Goal: Transaction & Acquisition: Obtain resource

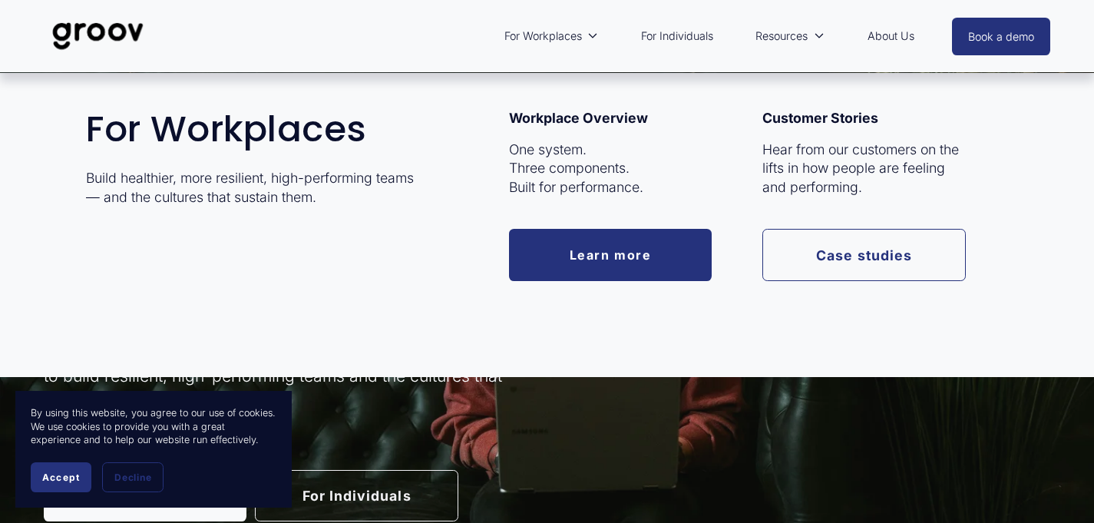
click at [588, 263] on link "Learn more" at bounding box center [610, 254] width 203 height 51
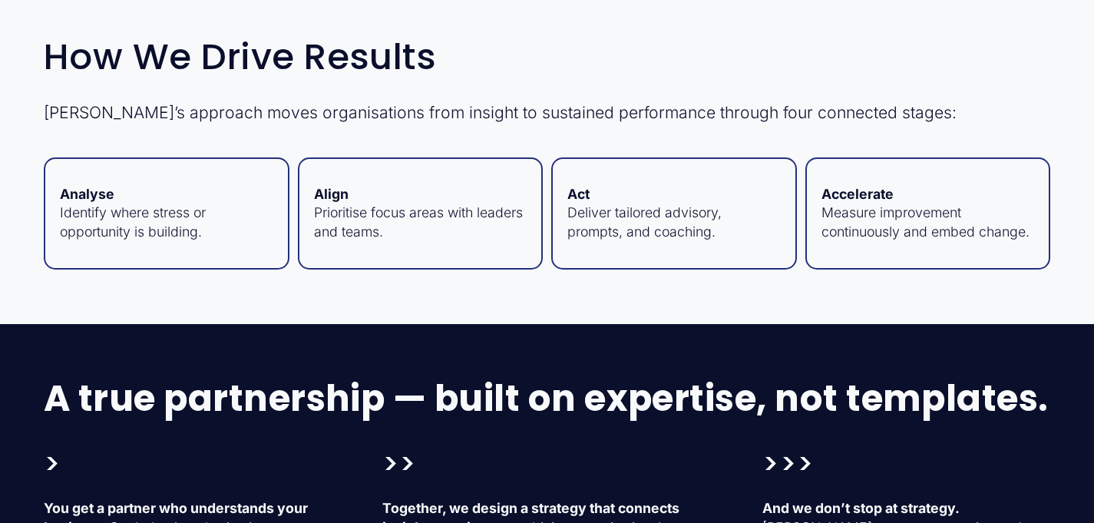
click at [353, 324] on div "How We Drive Results Groov’s approach moves organisations from insight to susta…" at bounding box center [547, 153] width 1094 height 342
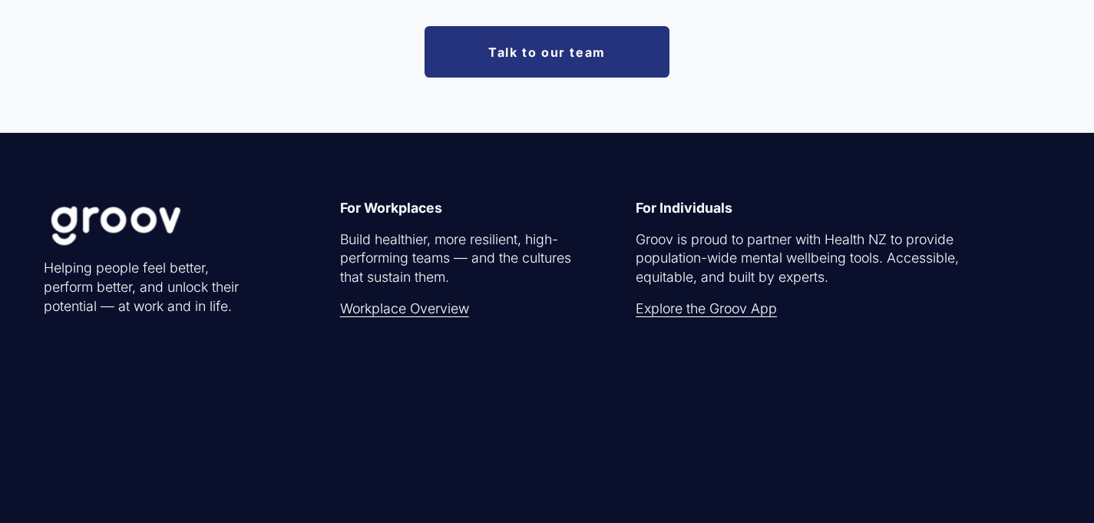
scroll to position [4424, 0]
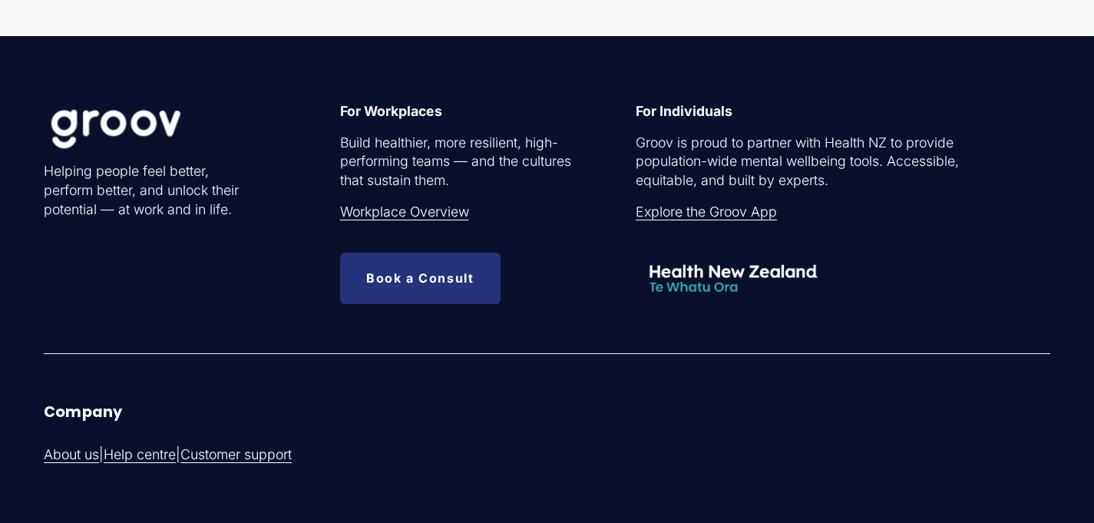
click at [390, 222] on link "Workplace Overview" at bounding box center [404, 212] width 129 height 19
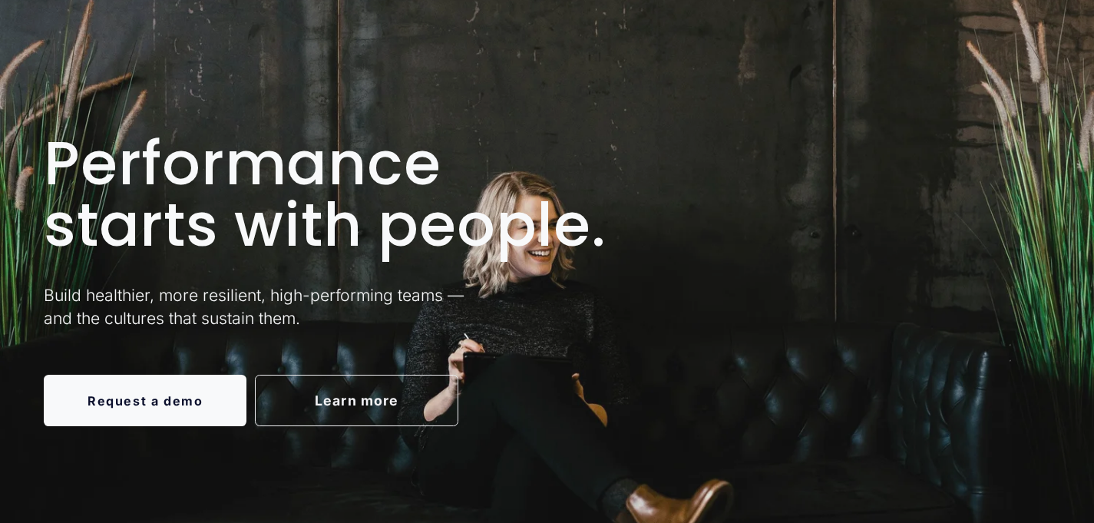
click at [429, 414] on link "Learn more" at bounding box center [356, 400] width 203 height 51
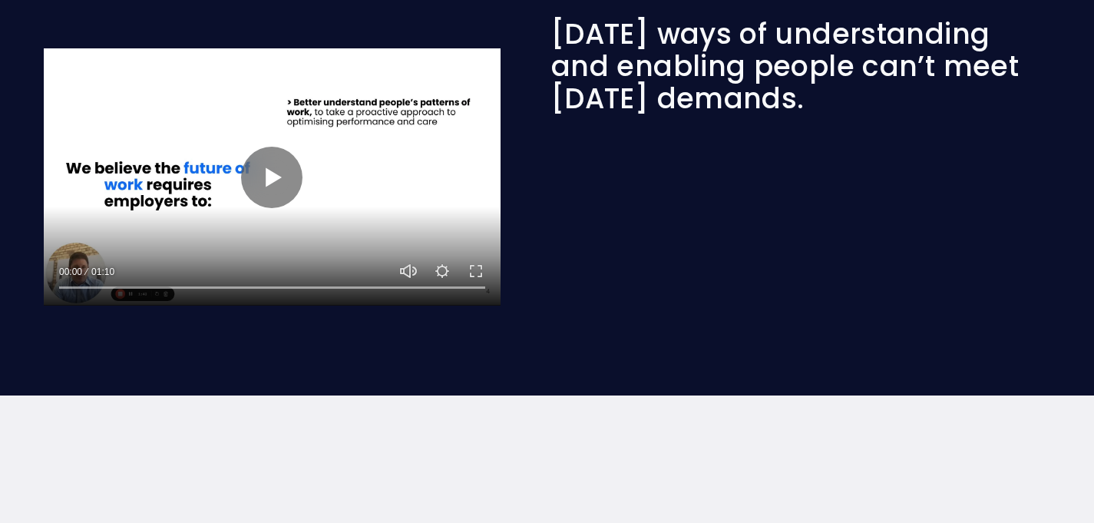
click at [441, 396] on div "Yesterday’s ways of understanding and enabling people can’t meet today’s demand…" at bounding box center [547, 165] width 1094 height 462
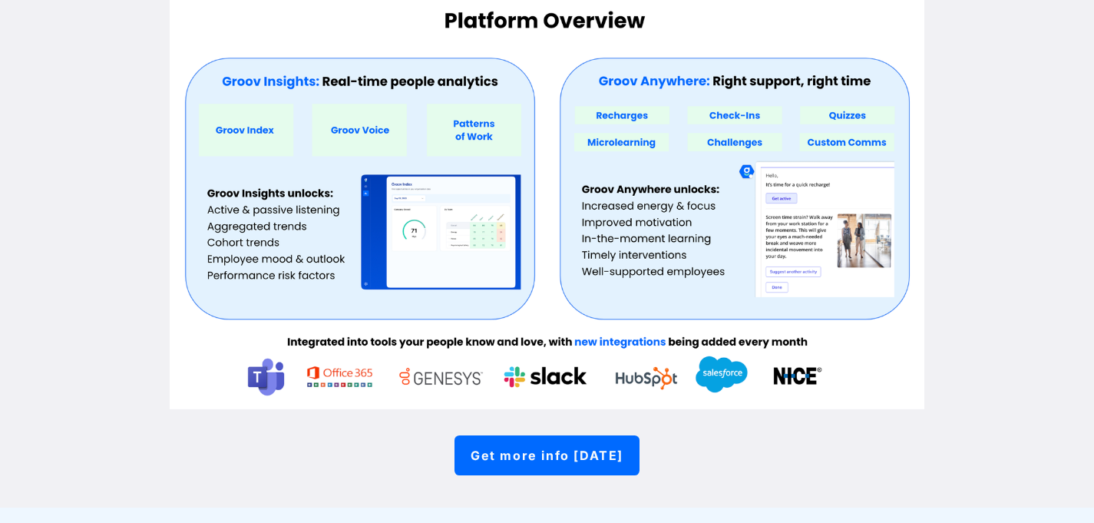
click at [63, 368] on div "What’s included Get more info today" at bounding box center [547, 203] width 1094 height 609
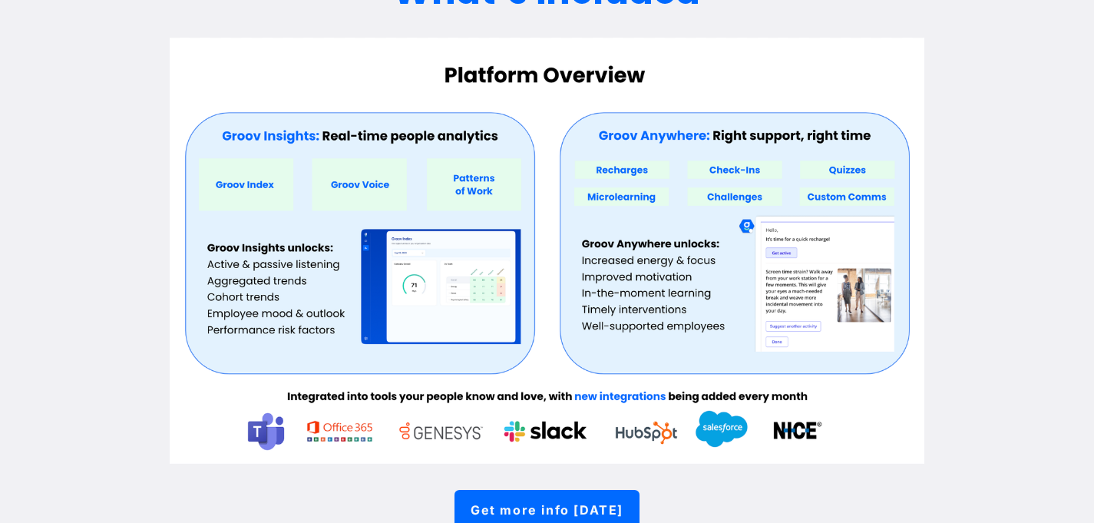
scroll to position [410, 0]
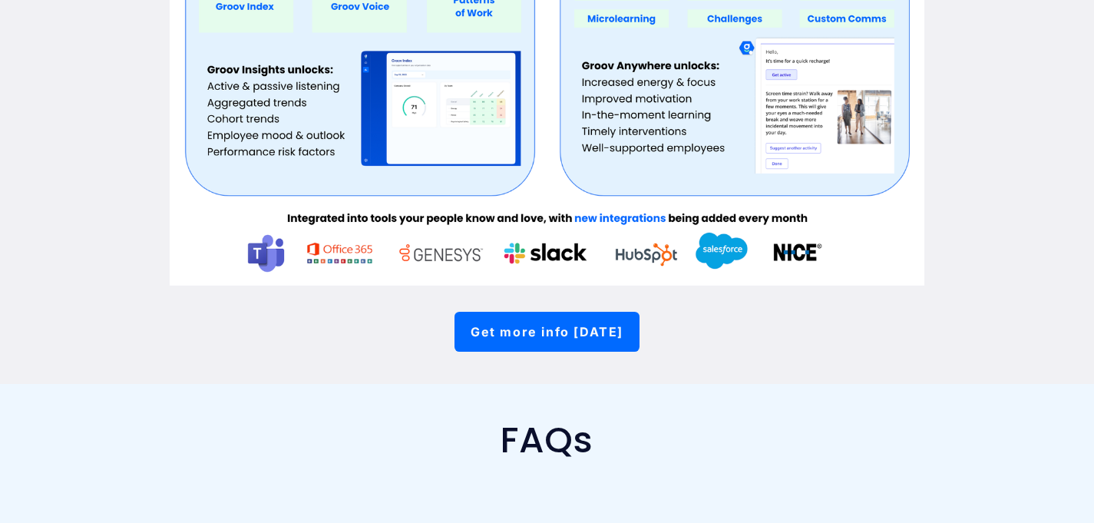
click at [358, 157] on div at bounding box center [547, 73] width 755 height 426
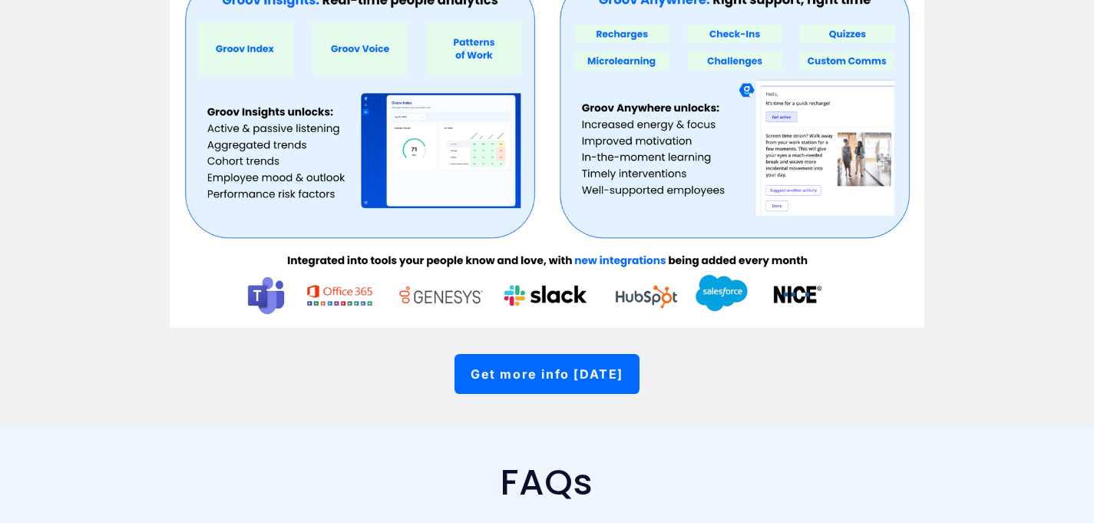
scroll to position [246, 0]
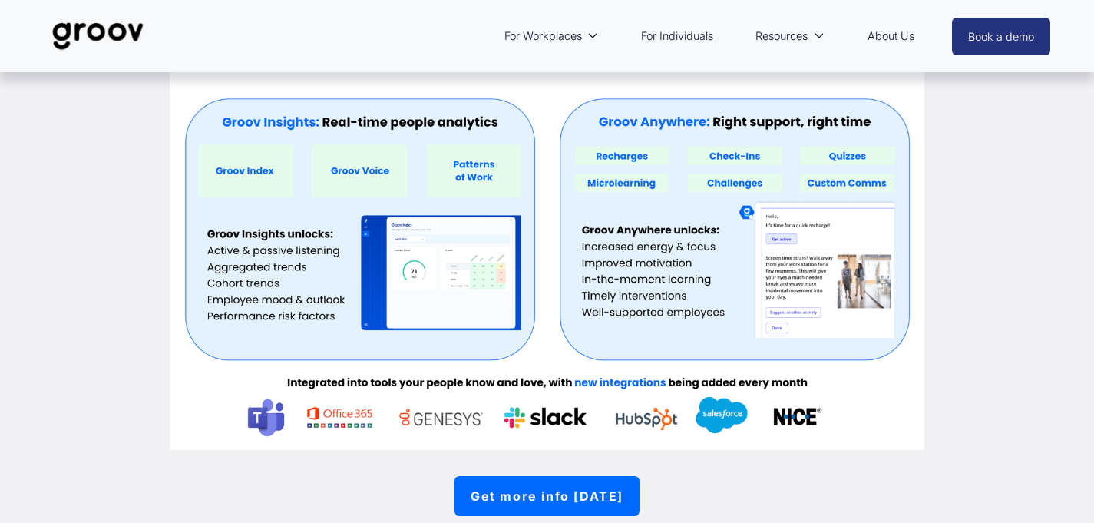
click at [508, 488] on link "Get more info today" at bounding box center [546, 496] width 185 height 40
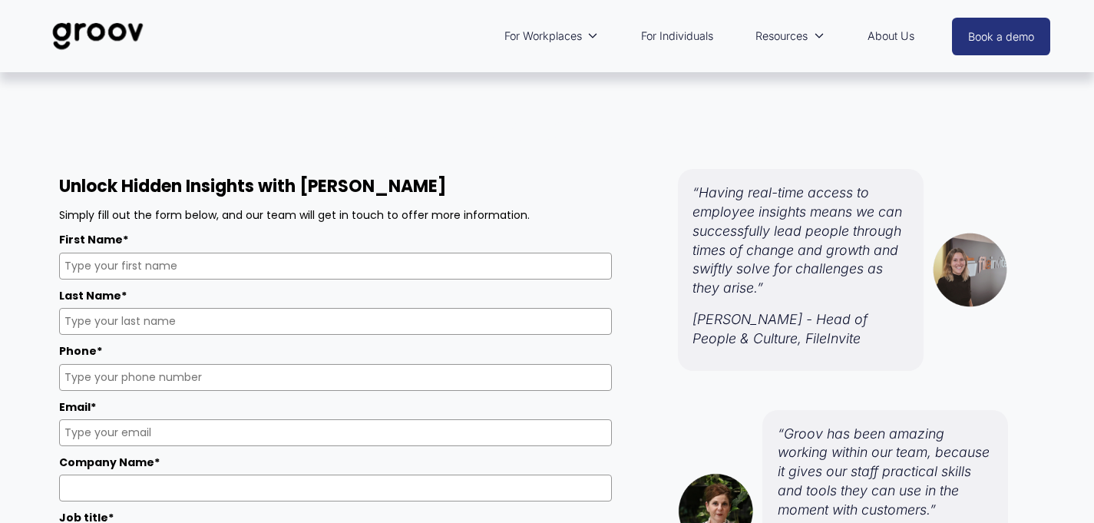
click at [573, 170] on form "Unlock Hidden Insights with [PERSON_NAME] Simply fill out the form below, and o…" at bounding box center [335, 508] width 583 height 701
